Goal: Task Accomplishment & Management: Complete application form

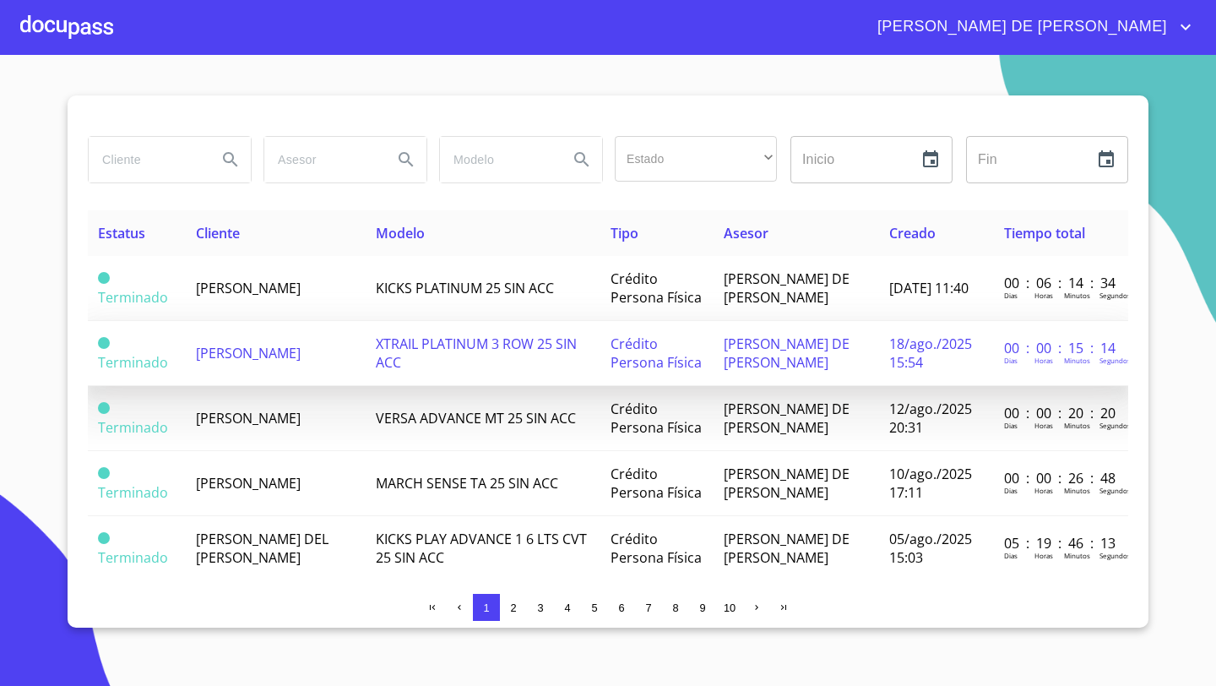
click at [258, 346] on span "[PERSON_NAME]" at bounding box center [248, 353] width 105 height 19
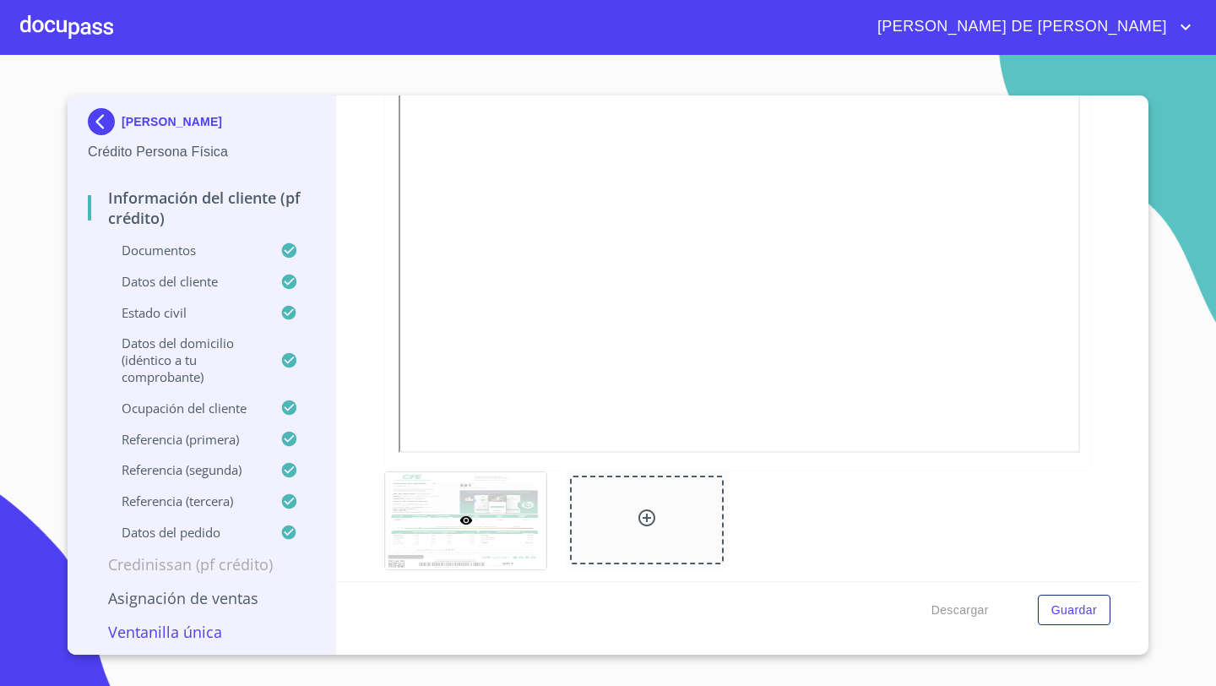
scroll to position [1116, 0]
click at [602, 514] on div at bounding box center [646, 514] width 153 height 89
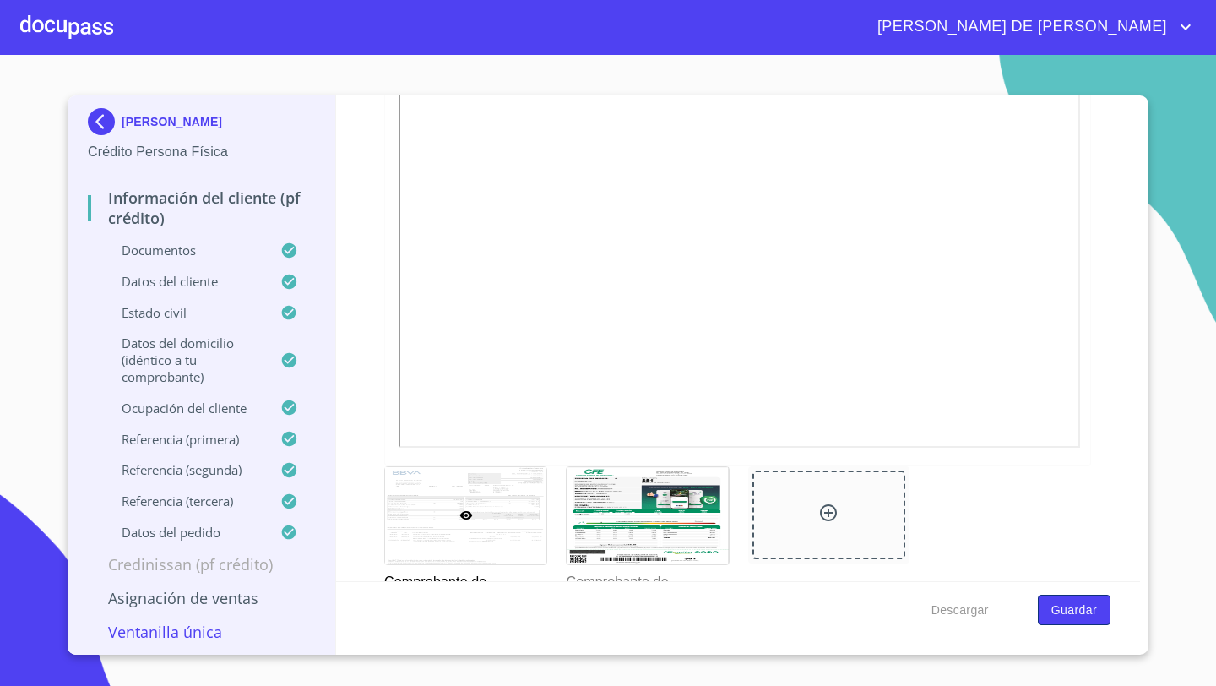
click at [1076, 604] on span "Guardar" at bounding box center [1074, 609] width 46 height 21
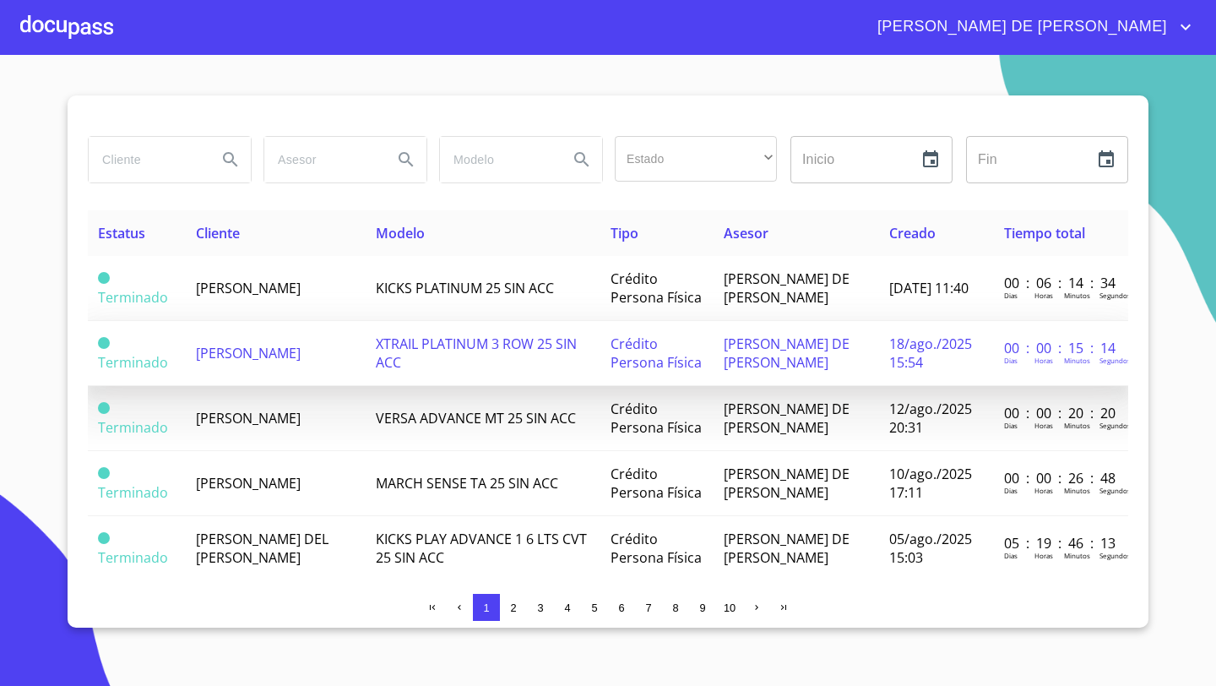
click at [268, 344] on span "[PERSON_NAME]" at bounding box center [248, 353] width 105 height 19
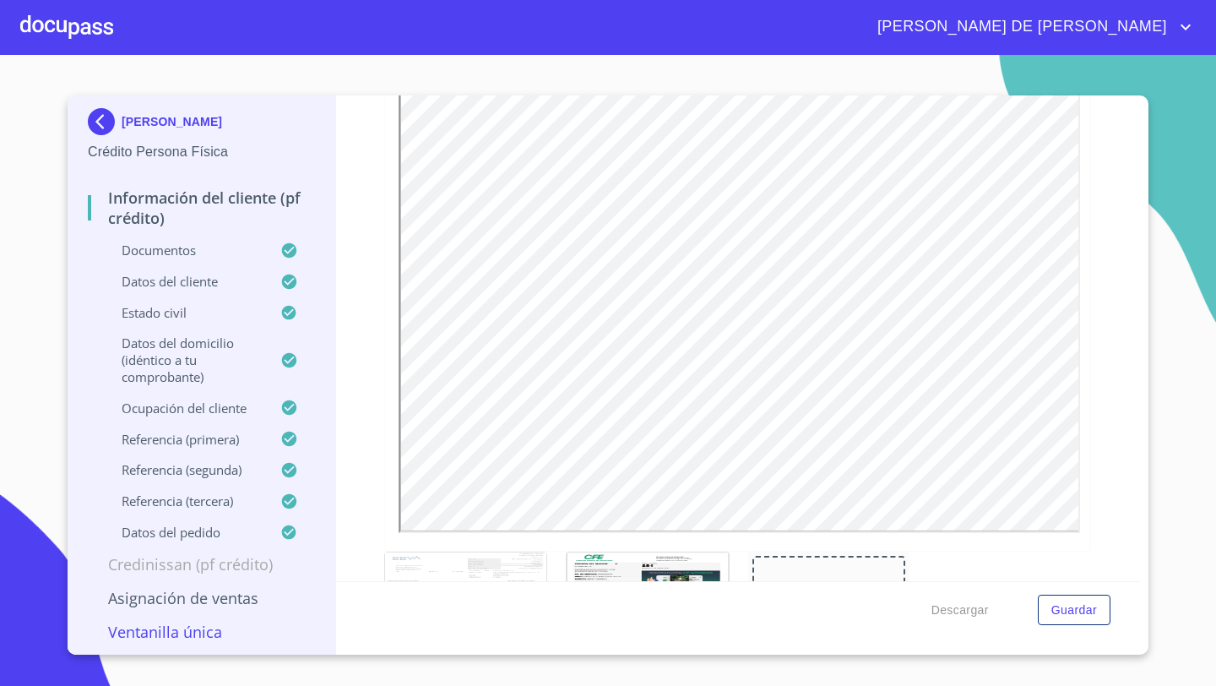
scroll to position [1028, 0]
click at [1064, 608] on span "Guardar" at bounding box center [1074, 609] width 46 height 21
